Goal: Information Seeking & Learning: Stay updated

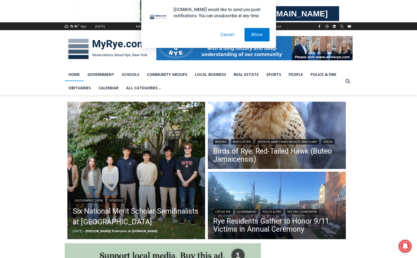
scroll to position [51, 0]
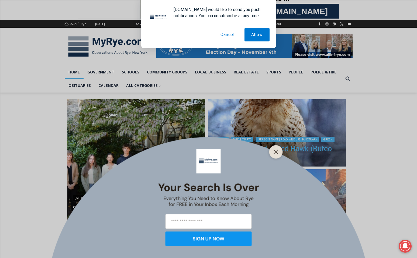
click at [277, 153] on icon "Close" at bounding box center [275, 151] width 5 height 5
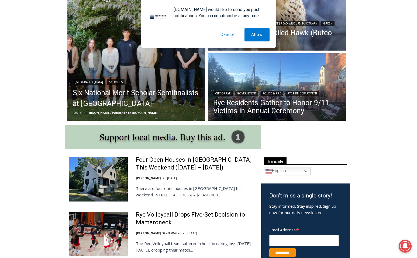
scroll to position [140, 0]
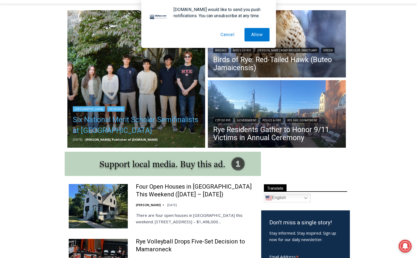
click at [117, 126] on link "Six National Merit Scholar Semifinalists at Rye High" at bounding box center [136, 125] width 127 height 22
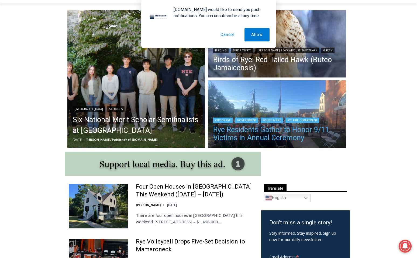
click at [251, 134] on link "Rye Residents Gather to Honor 9/11 Victims in Annual Ceremony" at bounding box center [276, 134] width 127 height 16
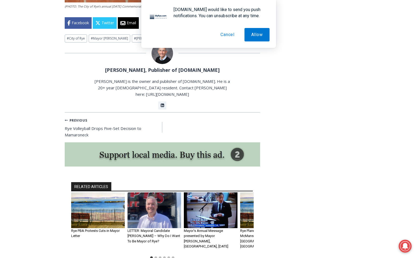
scroll to position [1059, 0]
